Goal: Find specific page/section: Find specific page/section

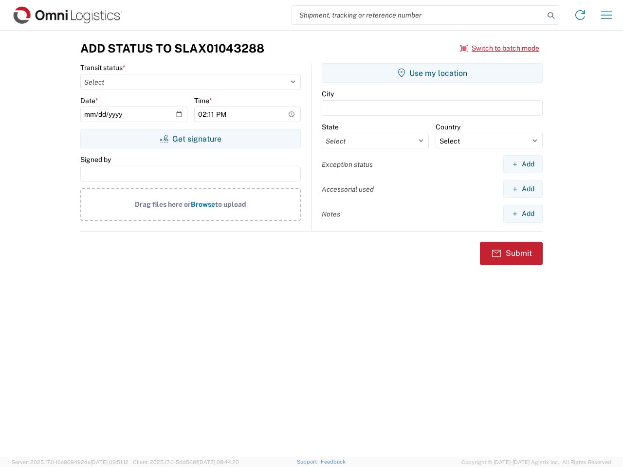
click at [418, 15] on input "search" at bounding box center [418, 15] width 252 height 18
click at [551, 16] on icon at bounding box center [551, 16] width 14 height 14
click at [580, 15] on icon at bounding box center [580, 15] width 16 height 16
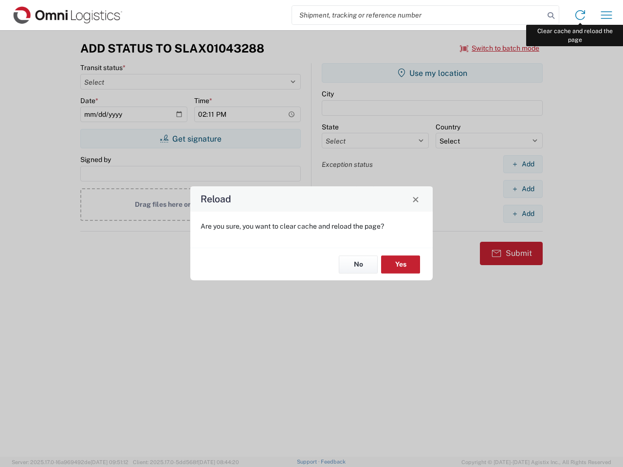
click at [606, 15] on div "Reload Are you sure, you want to clear cache and reload the page? No Yes" at bounding box center [311, 233] width 623 height 467
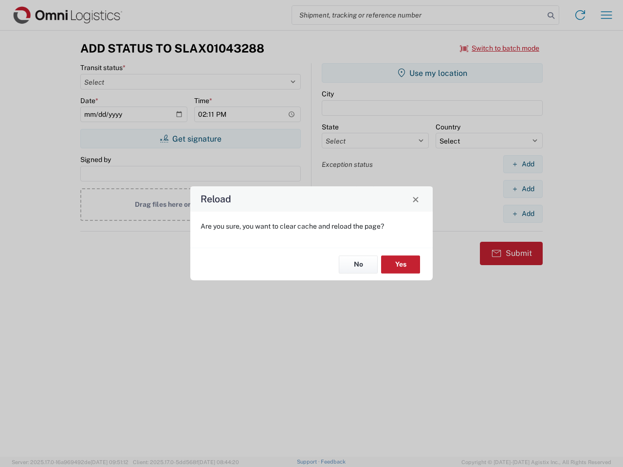
click at [500, 48] on div "Reload Are you sure, you want to clear cache and reload the page? No Yes" at bounding box center [311, 233] width 623 height 467
click at [190, 139] on div "Reload Are you sure, you want to clear cache and reload the page? No Yes" at bounding box center [311, 233] width 623 height 467
click at [432, 73] on div "Reload Are you sure, you want to clear cache and reload the page? No Yes" at bounding box center [311, 233] width 623 height 467
click at [523, 164] on div "Reload Are you sure, you want to clear cache and reload the page? No Yes" at bounding box center [311, 233] width 623 height 467
click at [523, 189] on div "Reload Are you sure, you want to clear cache and reload the page? No Yes" at bounding box center [311, 233] width 623 height 467
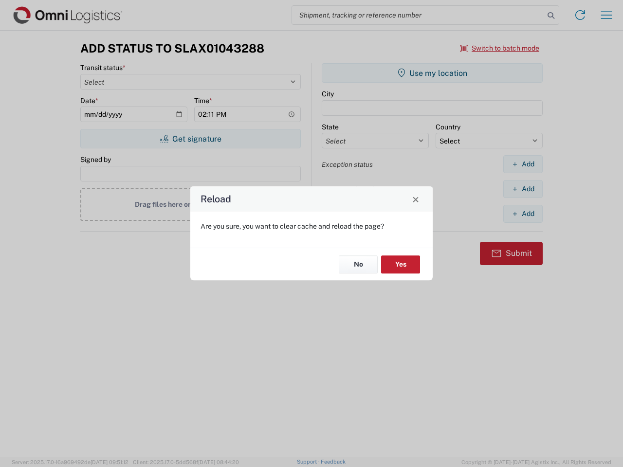
click at [523, 214] on div "Reload Are you sure, you want to clear cache and reload the page? No Yes" at bounding box center [311, 233] width 623 height 467
